Goal: Task Accomplishment & Management: Use online tool/utility

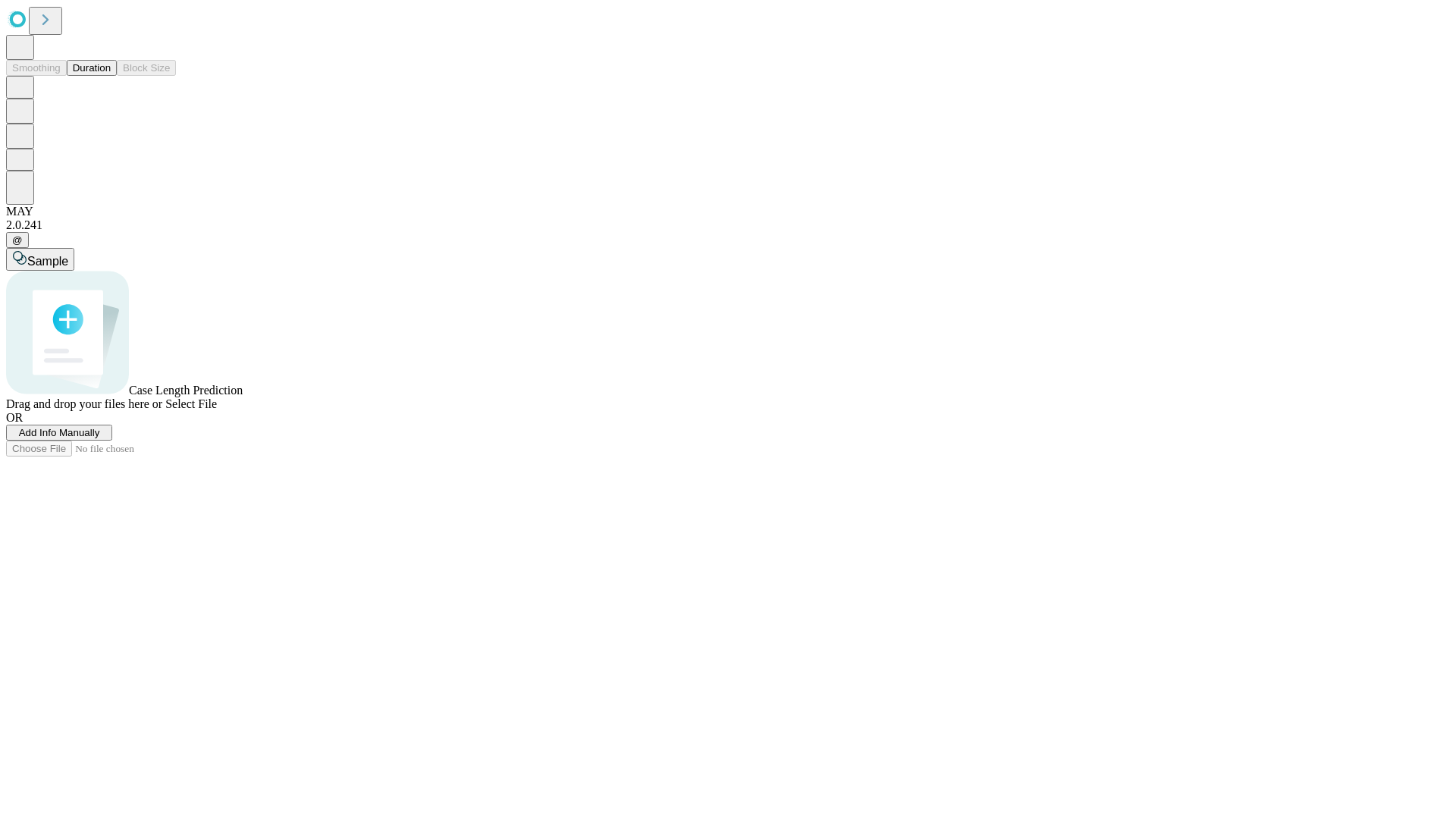
click at [111, 76] on button "Duration" at bounding box center [92, 68] width 50 height 16
click at [100, 439] on span "Add Info Manually" at bounding box center [59, 433] width 81 height 11
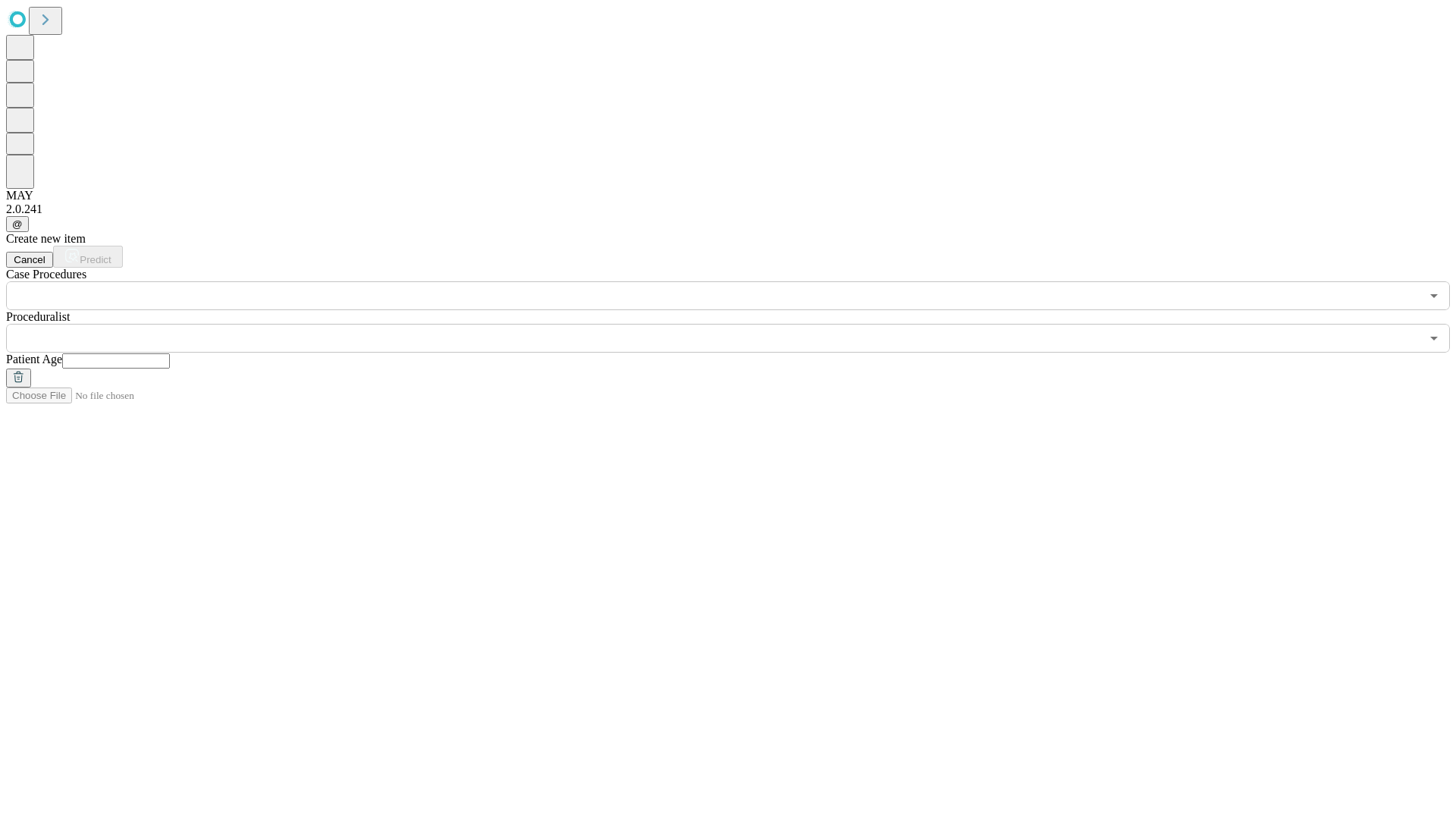
click at [170, 354] on input "text" at bounding box center [115, 361] width 108 height 15
type input "**"
click at [739, 324] on input "text" at bounding box center [712, 338] width 1414 height 29
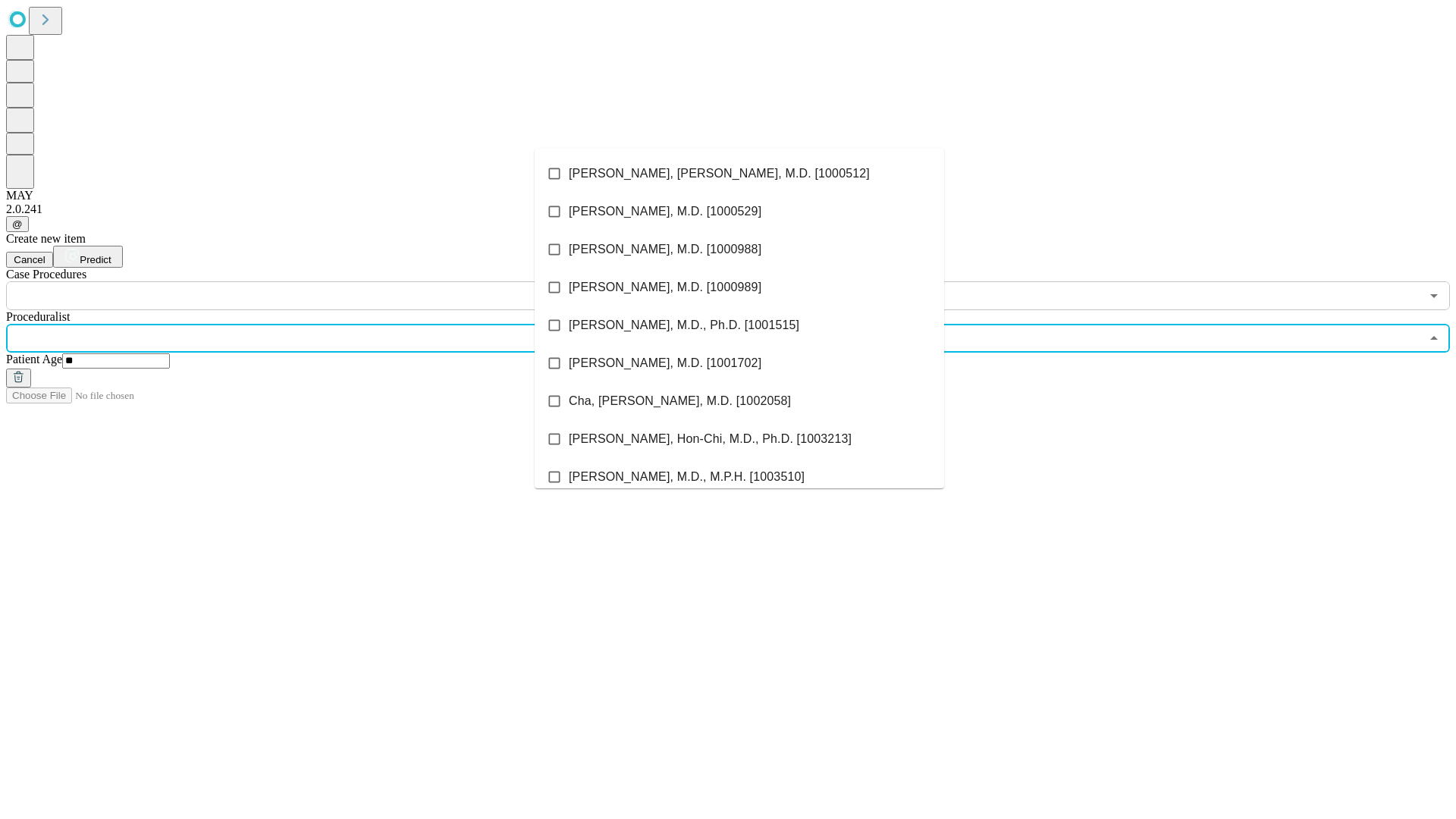
click at [740, 174] on li "[PERSON_NAME], [PERSON_NAME], M.D. [1000512]" at bounding box center [740, 174] width 410 height 38
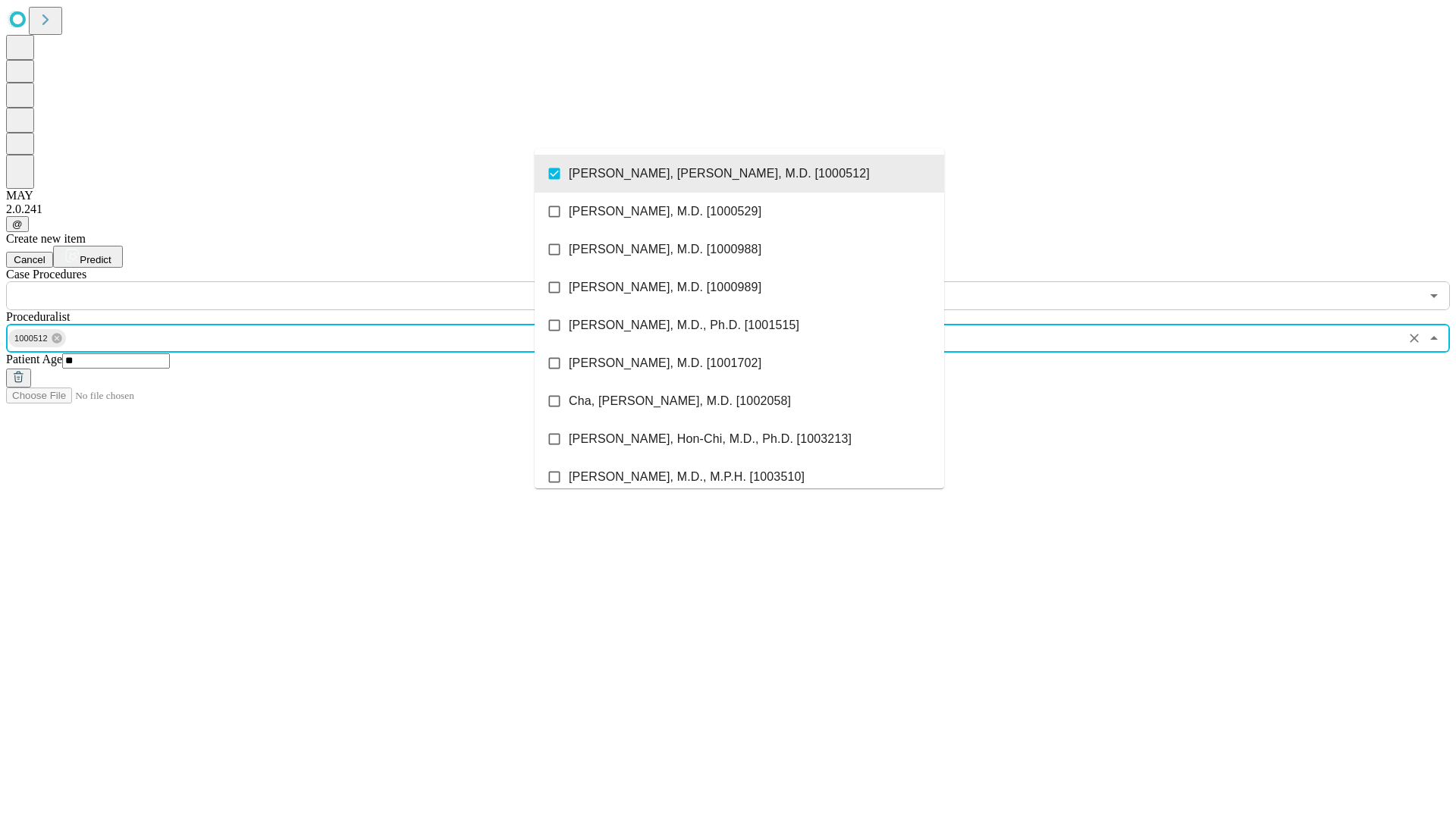
click at [318, 281] on input "text" at bounding box center [712, 296] width 1414 height 29
